Goal: Information Seeking & Learning: Understand process/instructions

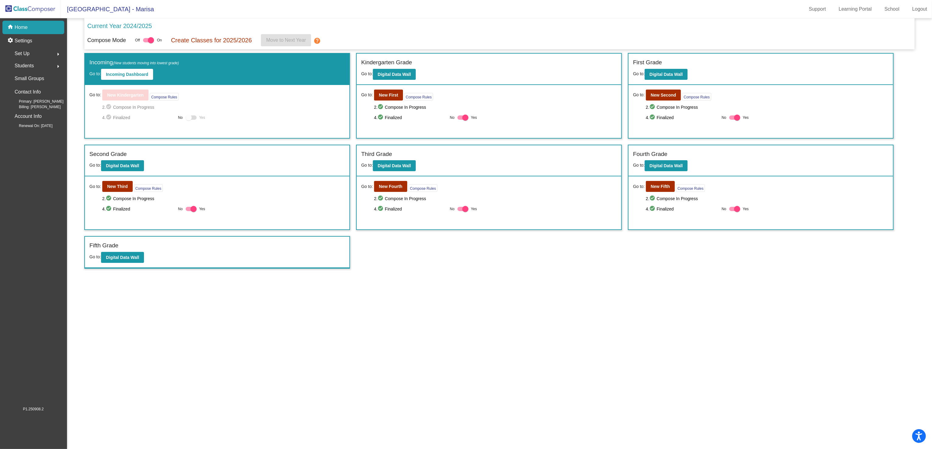
click at [58, 54] on mat-icon "arrow_right" at bounding box center [57, 54] width 7 height 7
click at [30, 104] on p "Classes" at bounding box center [23, 106] width 16 height 7
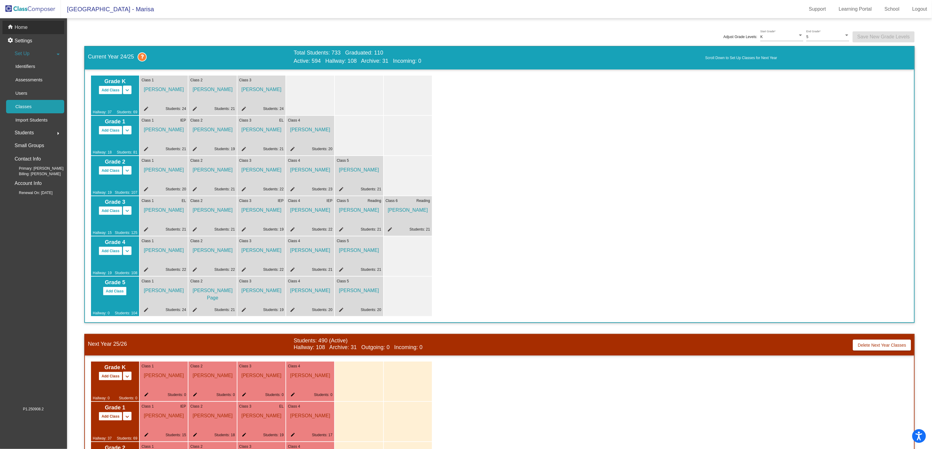
click at [17, 30] on p "Home" at bounding box center [21, 27] width 13 height 7
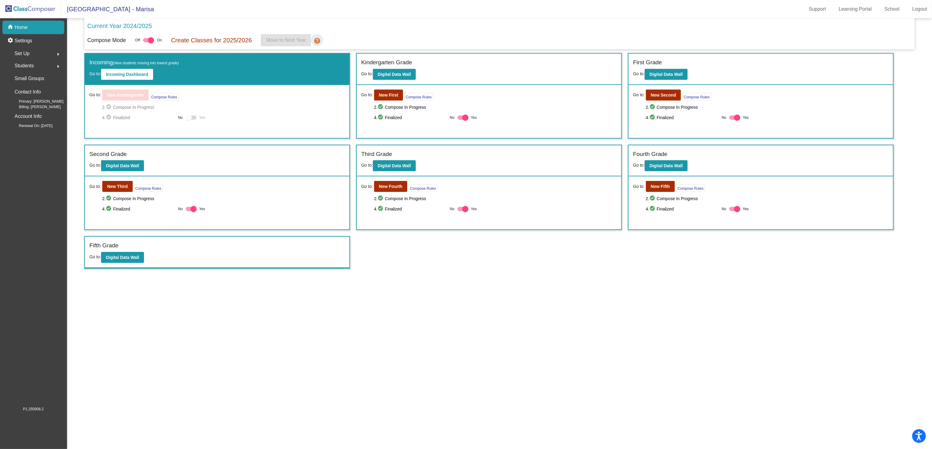
click at [315, 43] on mat-icon "help" at bounding box center [316, 40] width 7 height 7
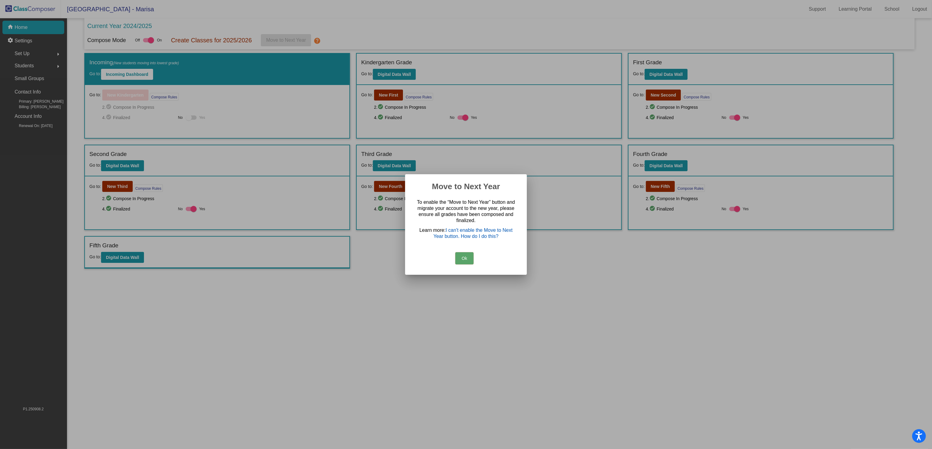
click at [461, 233] on link "I can't enable the Move to Next Year button. How do I do this?" at bounding box center [472, 232] width 79 height 11
click at [465, 255] on button "Ok" at bounding box center [464, 258] width 18 height 12
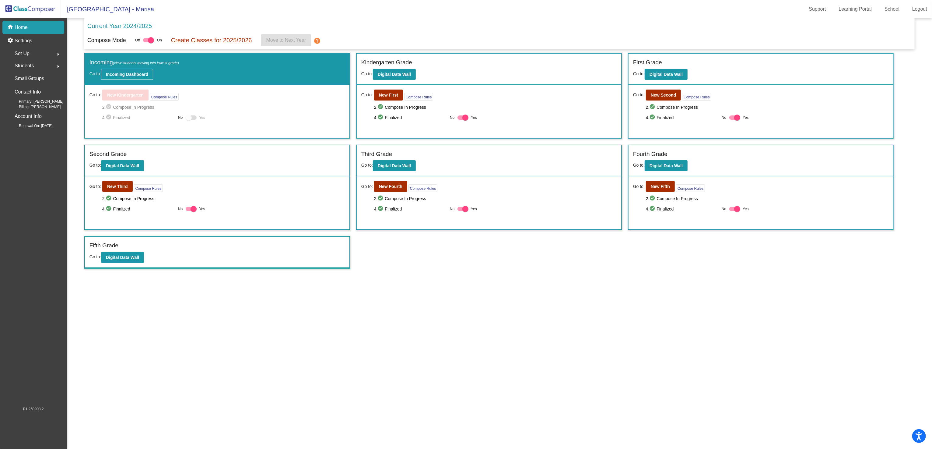
click at [120, 72] on b "Incoming Dashboard" at bounding box center [127, 74] width 42 height 5
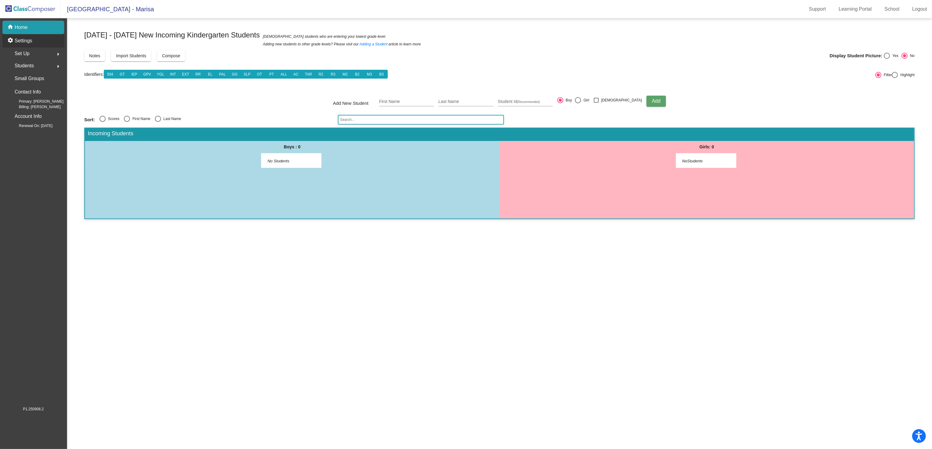
click at [30, 39] on p "Settings" at bounding box center [24, 40] width 18 height 7
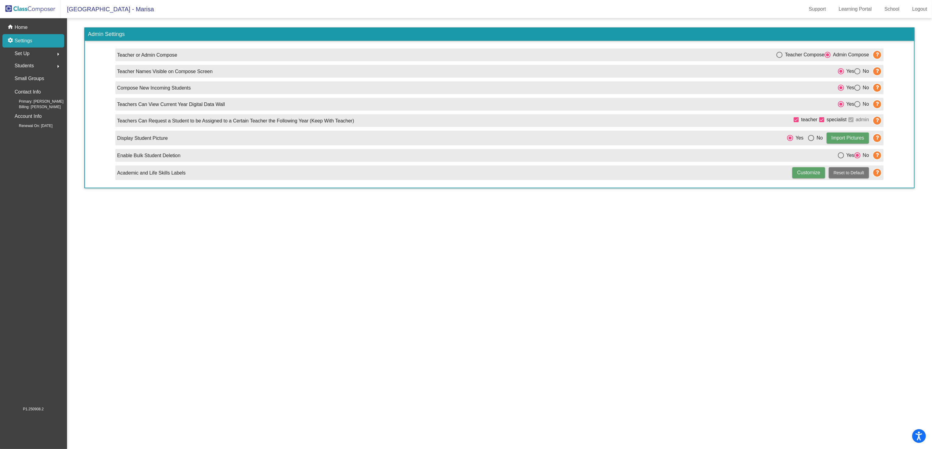
click at [857, 86] on div "Select an option" at bounding box center [857, 88] width 6 height 6
click at [857, 91] on input "No" at bounding box center [857, 91] width 0 height 0
radio input "true"
click at [838, 87] on div "Select an option" at bounding box center [841, 88] width 6 height 6
click at [840, 91] on input "Yes" at bounding box center [840, 91] width 0 height 0
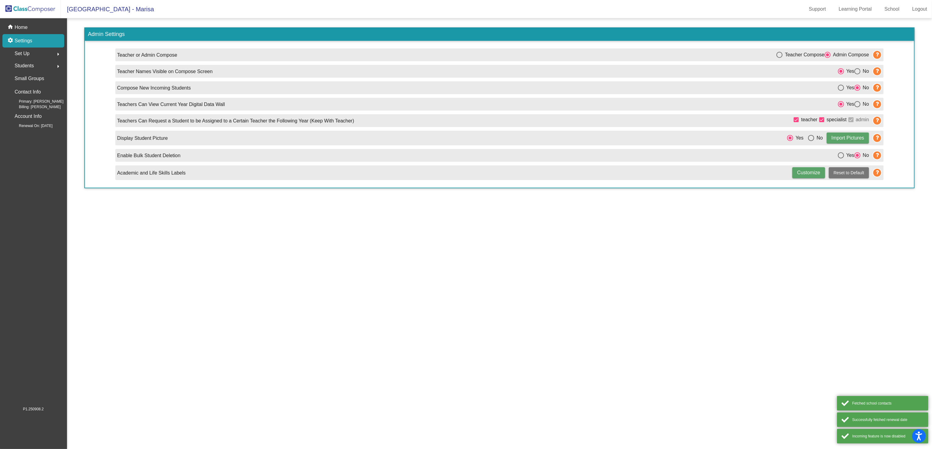
radio input "true"
click at [839, 87] on div "Select an option" at bounding box center [840, 87] width 3 height 3
click at [840, 91] on input "Yes" at bounding box center [840, 91] width 0 height 0
click at [879, 88] on icon at bounding box center [876, 87] width 9 height 9
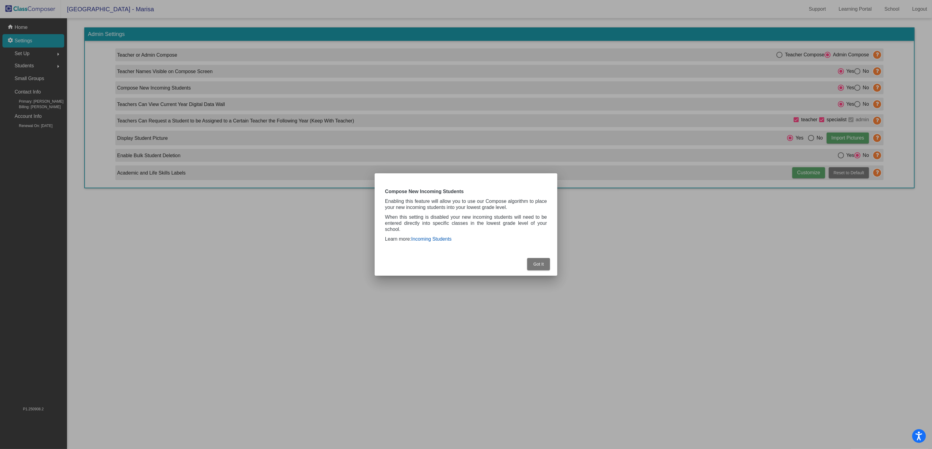
click at [448, 238] on link "Incoming Students" at bounding box center [431, 238] width 40 height 5
click at [540, 261] on span "Got It" at bounding box center [538, 263] width 10 height 5
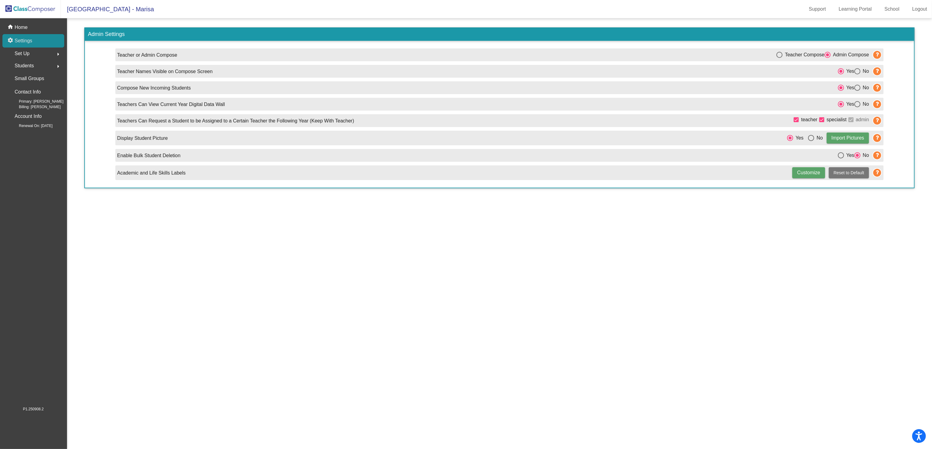
click at [25, 41] on p "Settings" at bounding box center [24, 40] width 18 height 7
click at [25, 64] on span "Students" at bounding box center [24, 65] width 19 height 9
click at [25, 54] on span "Set Up" at bounding box center [22, 53] width 15 height 9
click at [21, 23] on div "home Home" at bounding box center [33, 27] width 62 height 13
